Goal: Check status: Check status

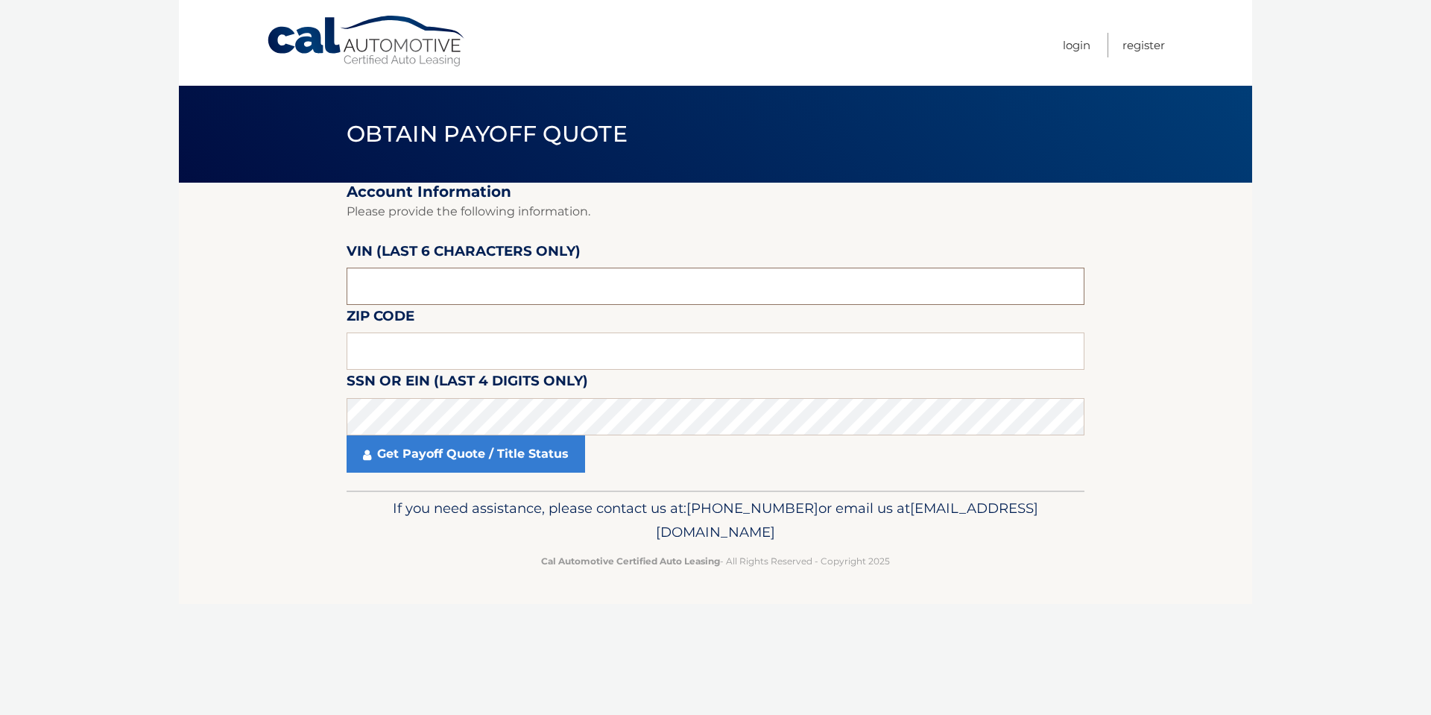
click at [402, 300] on input "text" at bounding box center [715, 285] width 738 height 37
drag, startPoint x: 402, startPoint y: 289, endPoint x: 332, endPoint y: 291, distance: 69.3
click at [332, 291] on section "Account Information Please provide the following information. [PERSON_NAME] (la…" at bounding box center [715, 337] width 1073 height 308
type input "418761"
click at [384, 342] on input "text" at bounding box center [715, 350] width 738 height 37
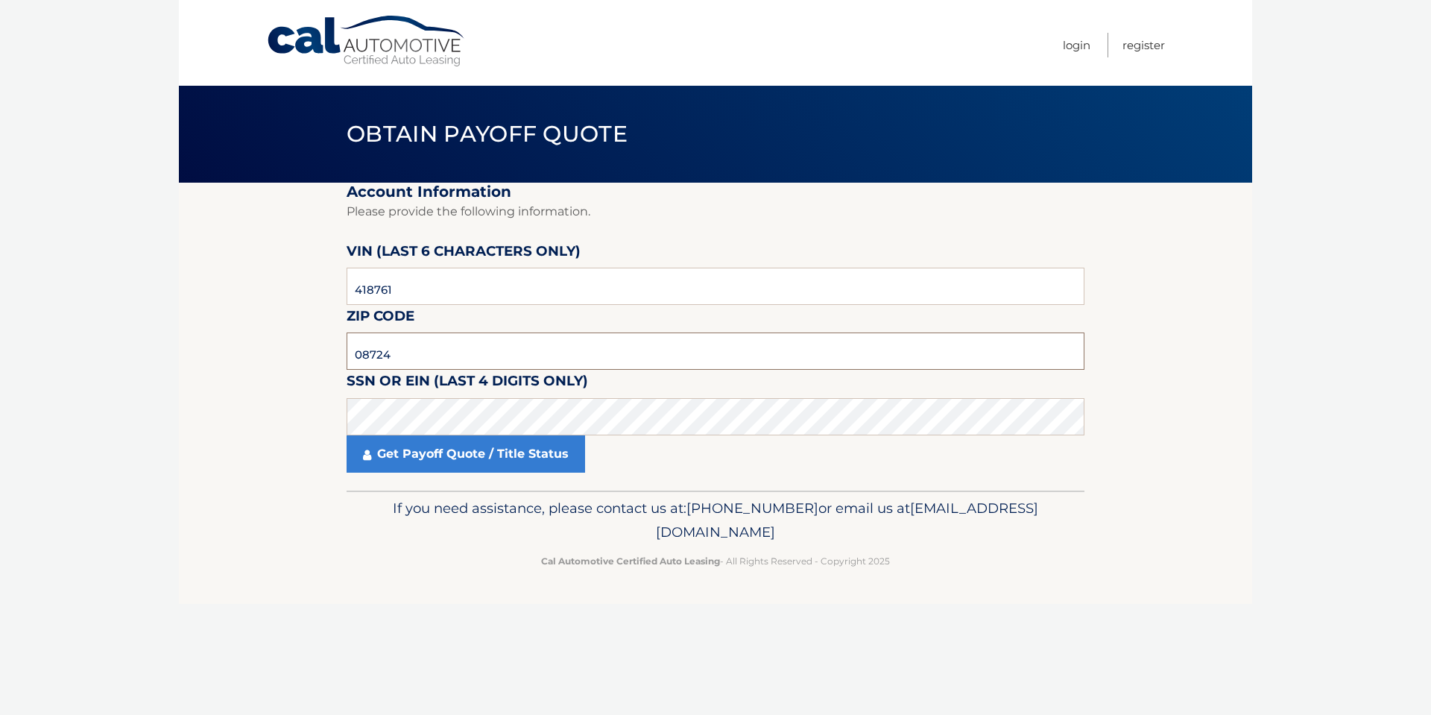
type input "08724"
click at [441, 456] on link "Get Payoff Quote / Title Status" at bounding box center [465, 453] width 238 height 37
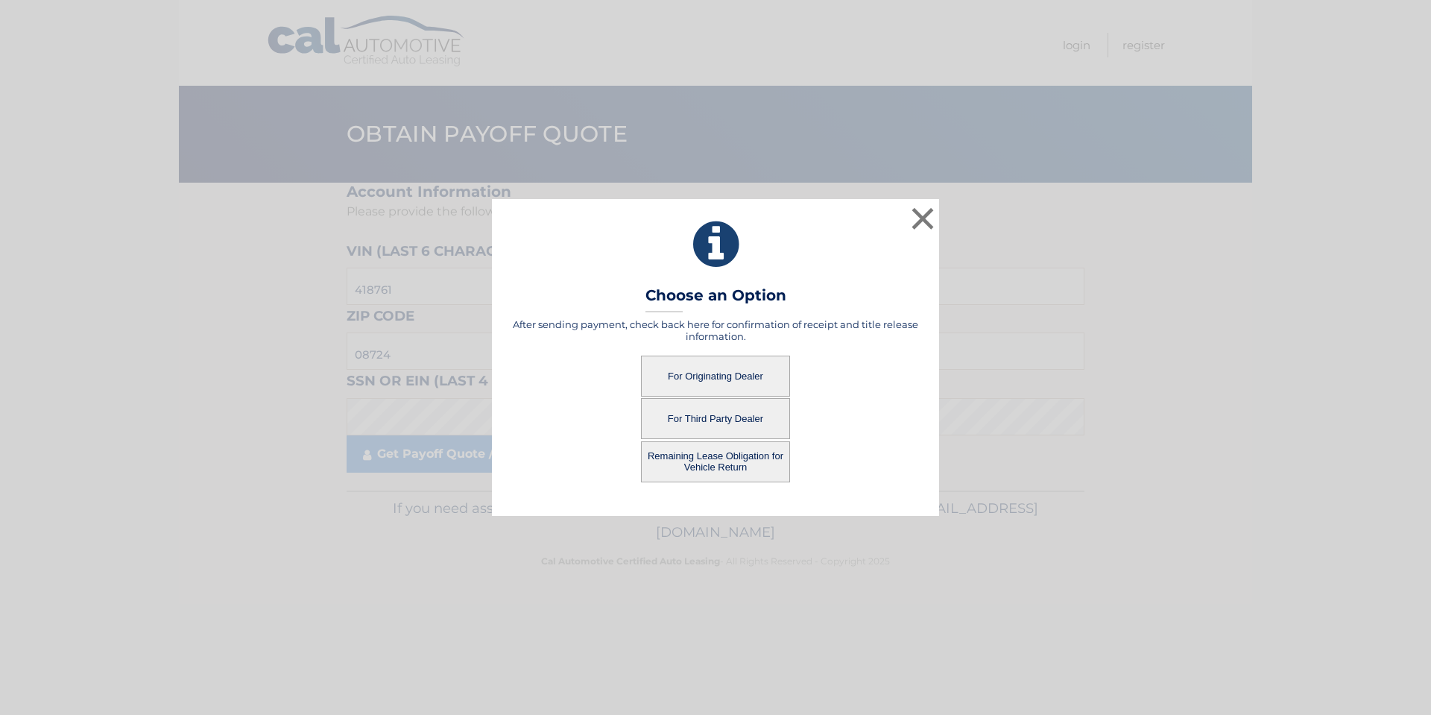
click at [703, 379] on button "For Originating Dealer" at bounding box center [715, 375] width 149 height 41
click at [694, 377] on button "For Originating Dealer" at bounding box center [715, 375] width 149 height 41
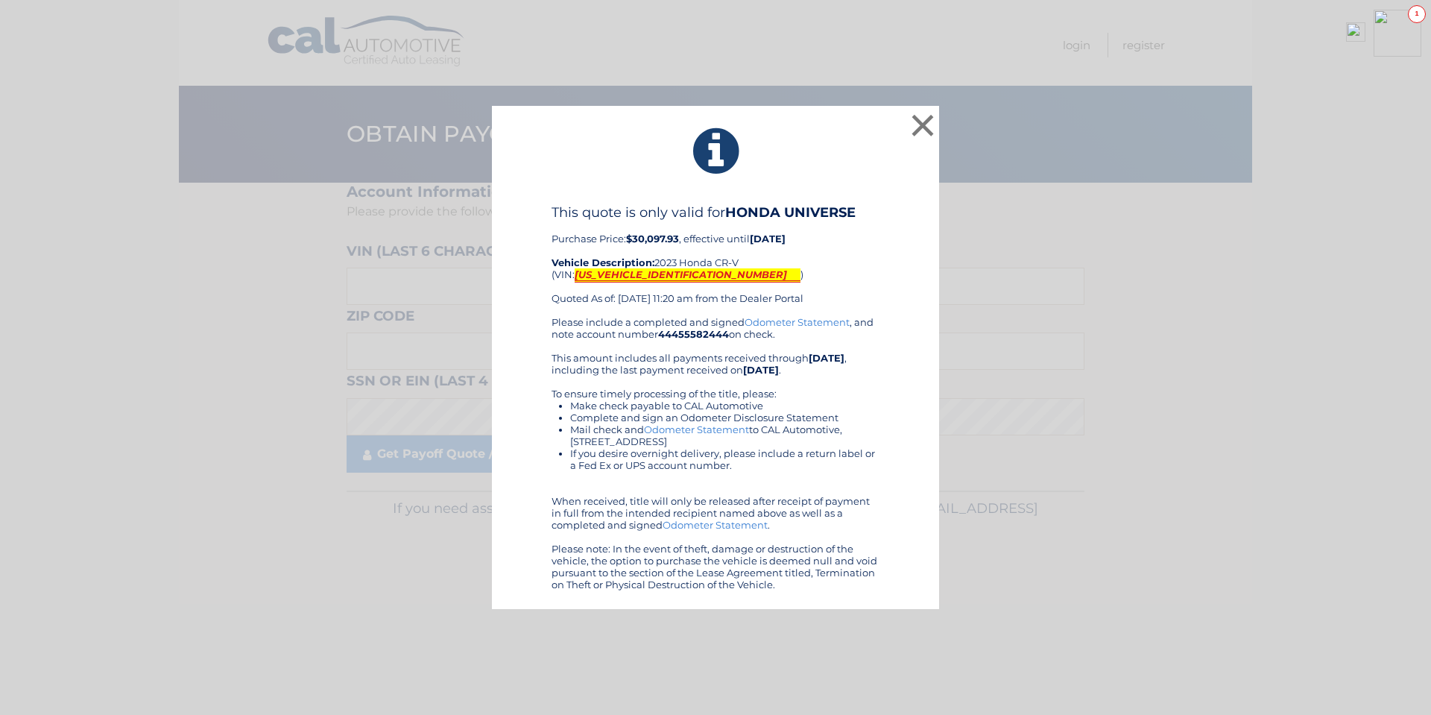
click at [649, 275] on mark "2HKRS4H70PH418761" at bounding box center [687, 275] width 226 height 14
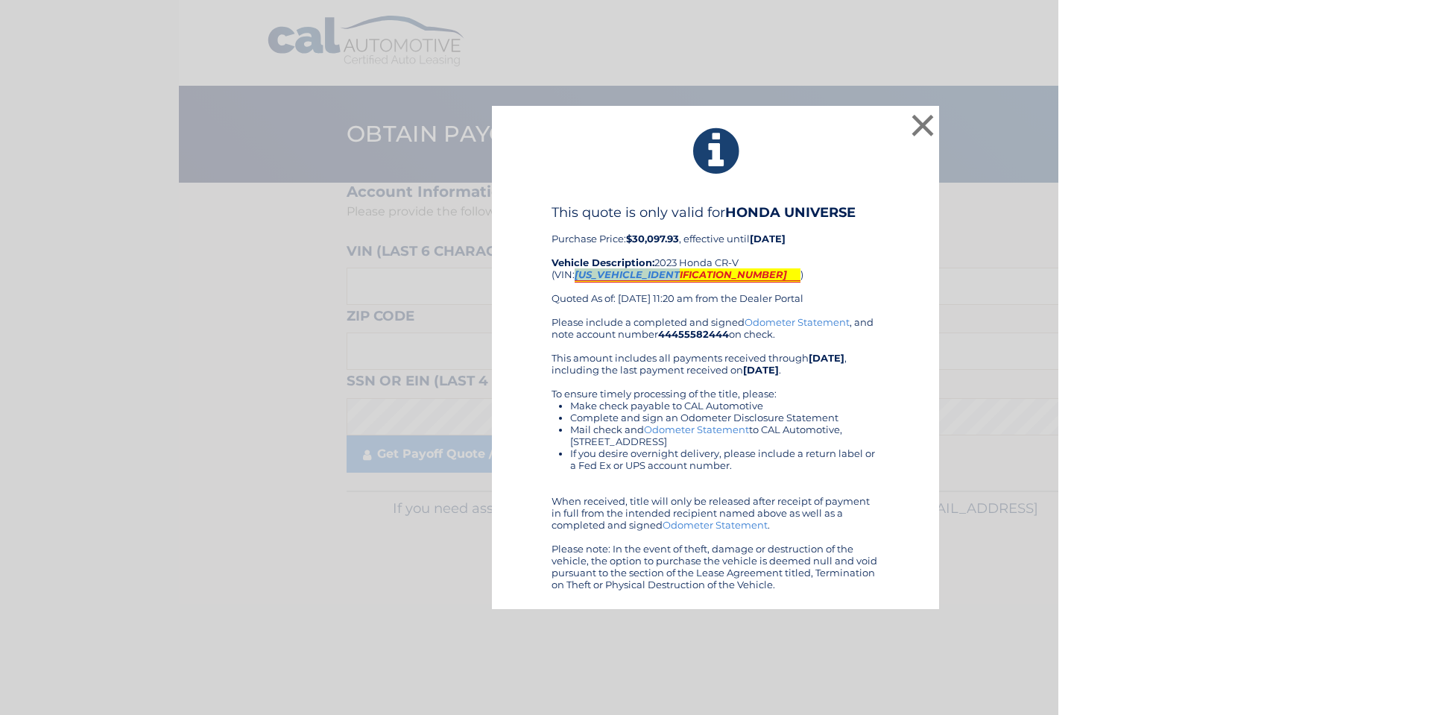
click at [649, 275] on mark "2HKRS4H70PH418761" at bounding box center [687, 275] width 226 height 14
copy mark "2HKRS4H70PH418761"
